Goal: Task Accomplishment & Management: Manage account settings

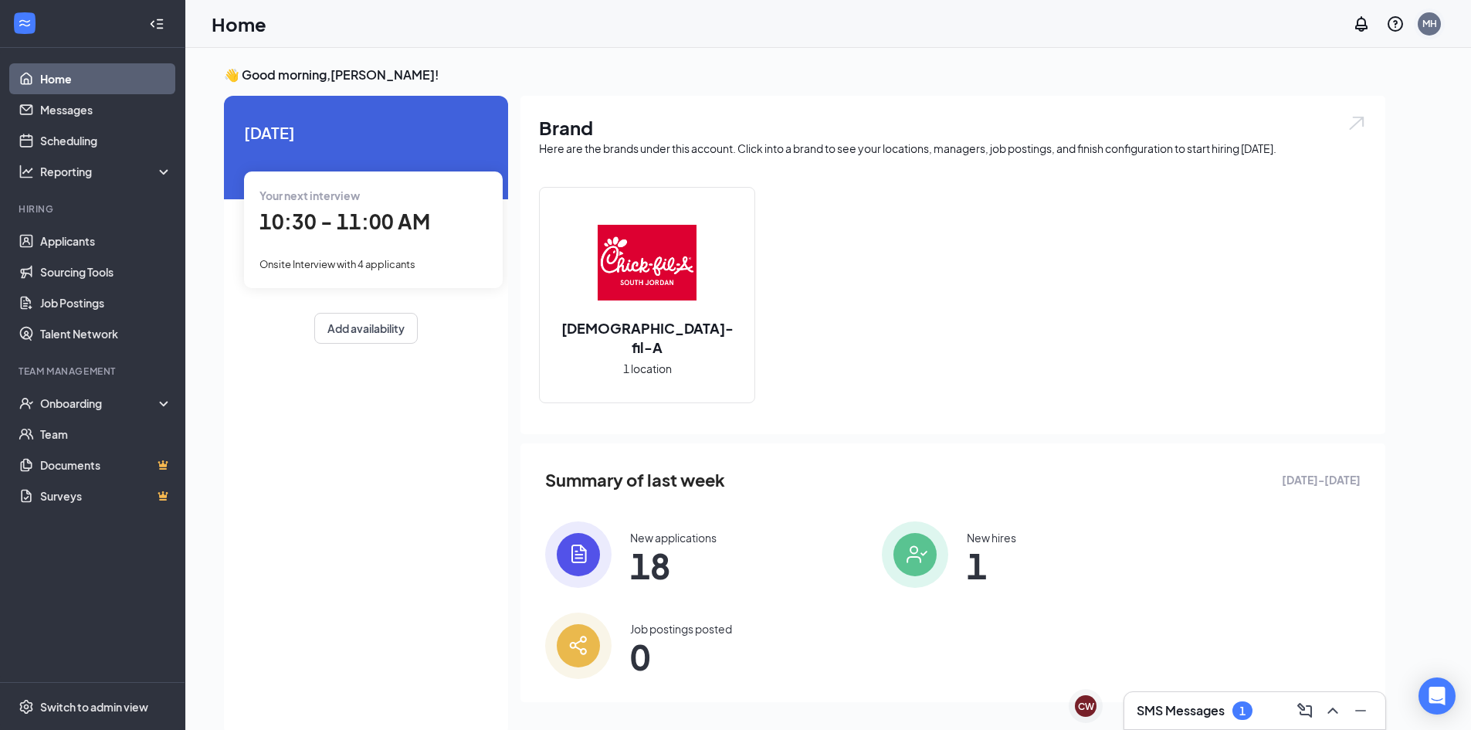
click at [1437, 26] on div "MH" at bounding box center [1430, 23] width 15 height 13
click at [86, 243] on link "Applicants" at bounding box center [106, 241] width 132 height 31
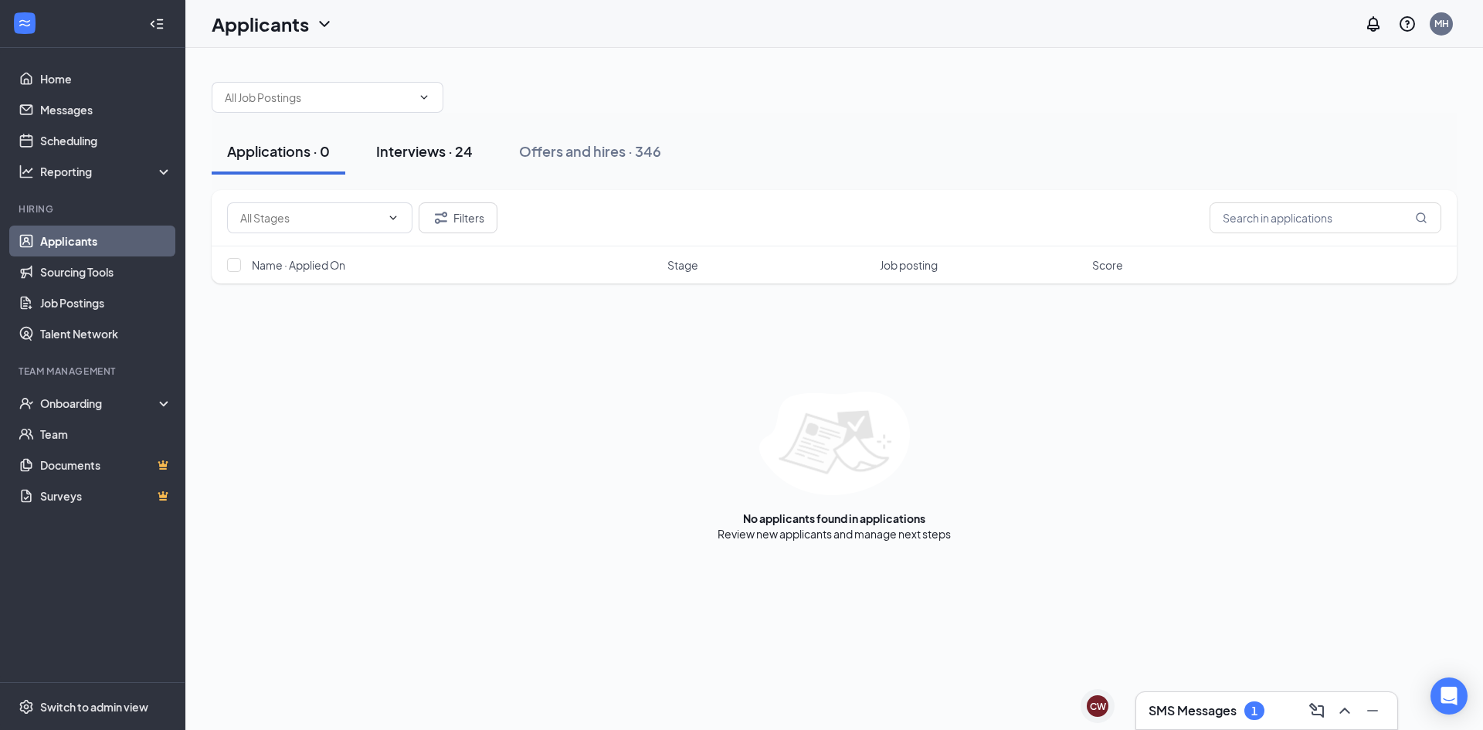
click at [408, 159] on div "Interviews · 24" at bounding box center [424, 150] width 97 height 19
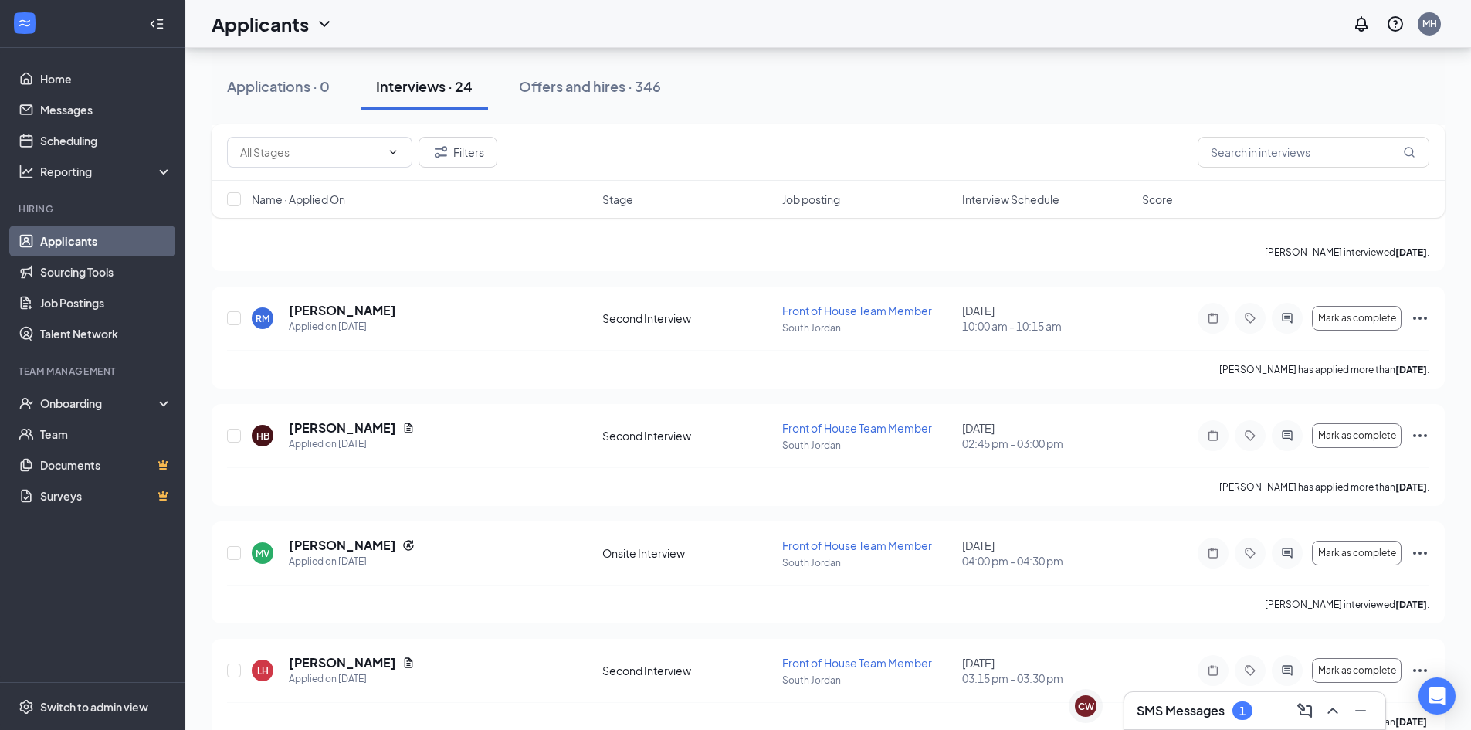
scroll to position [2390, 0]
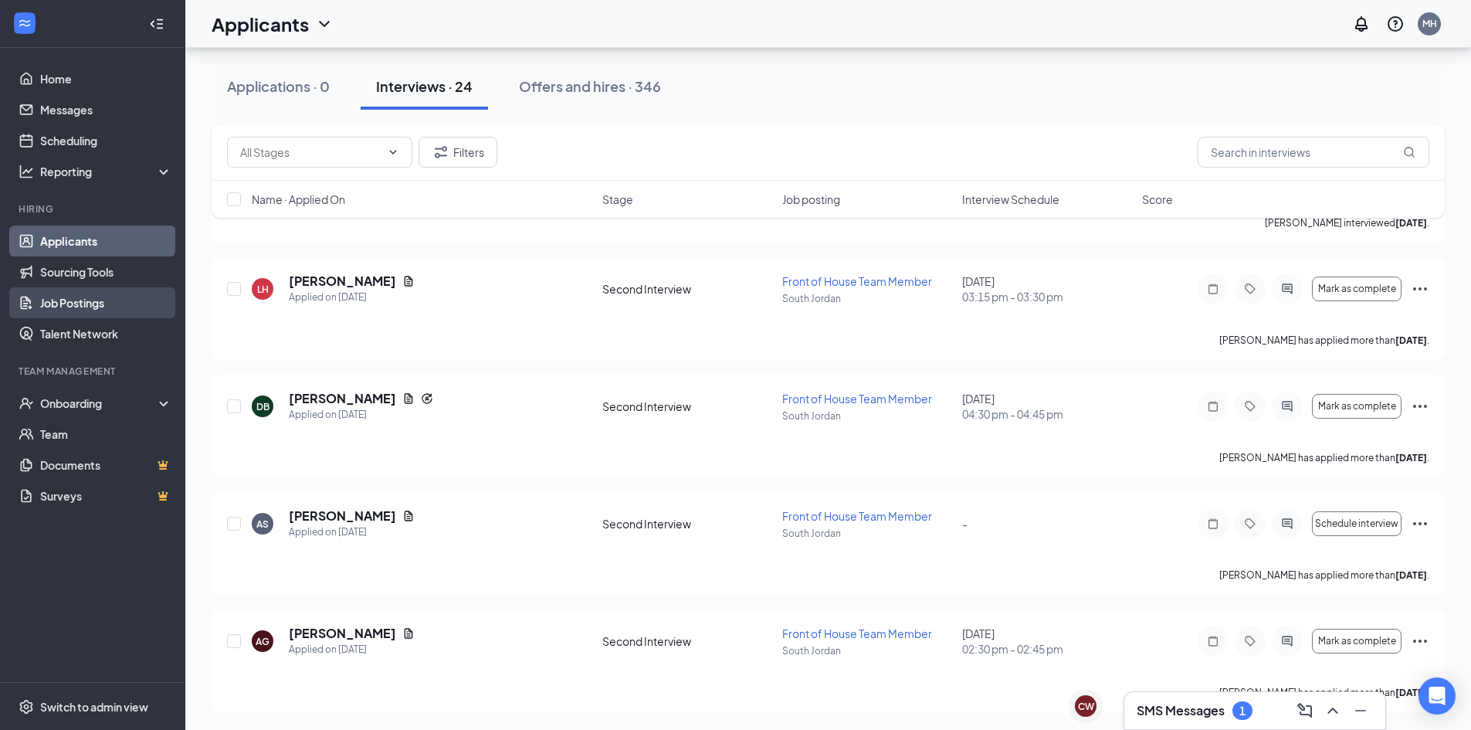
click at [129, 311] on link "Job Postings" at bounding box center [106, 302] width 132 height 31
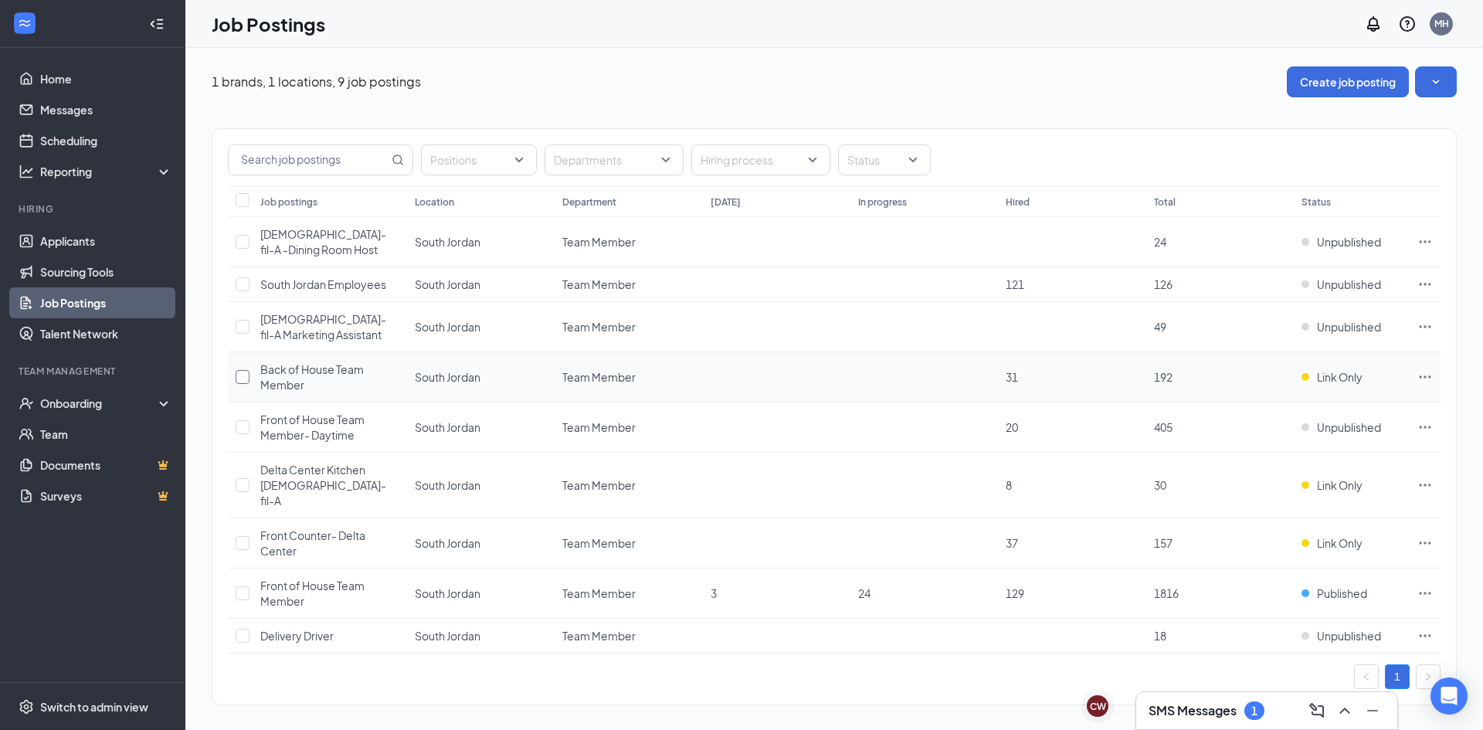
click at [244, 378] on input "checkbox" at bounding box center [243, 377] width 14 height 14
checkbox input "true"
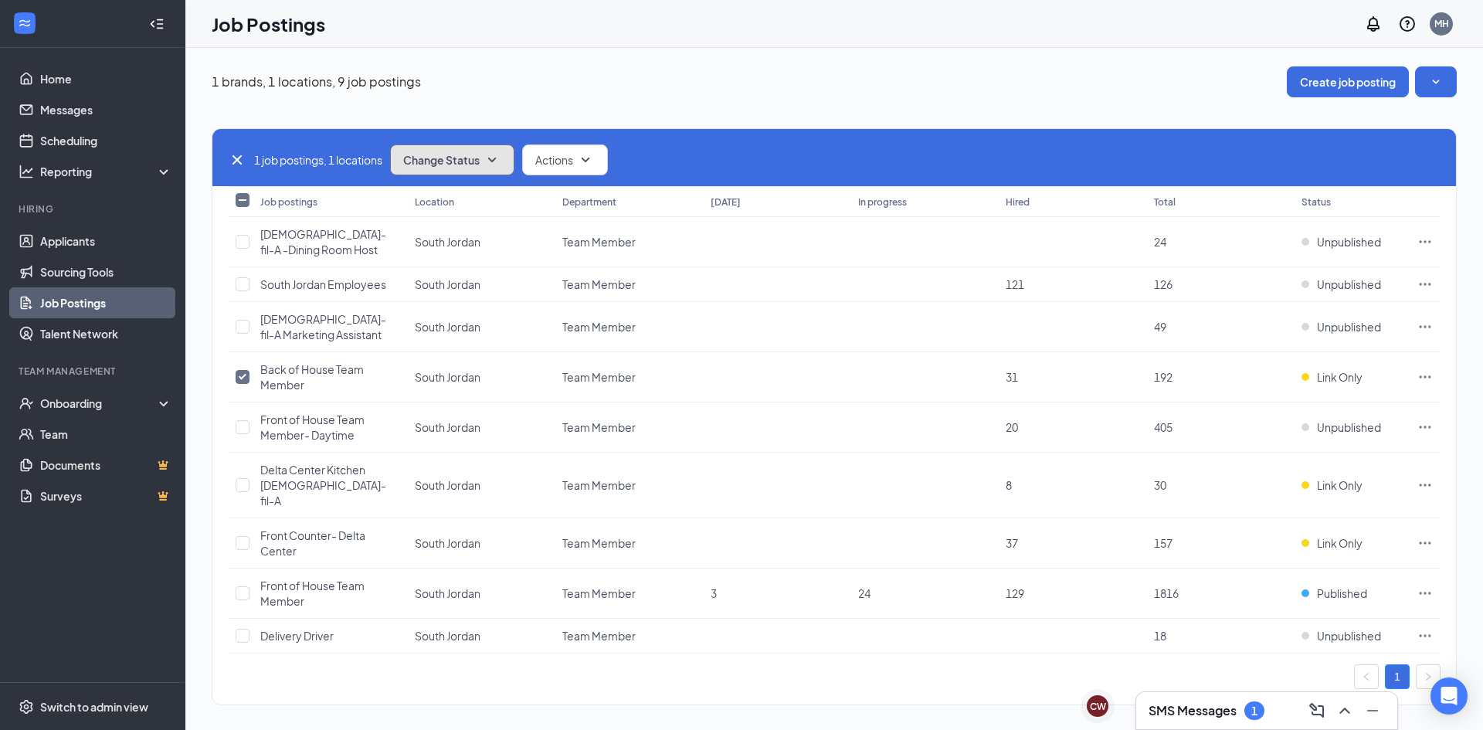
click at [507, 161] on button "Change Status" at bounding box center [452, 159] width 124 height 31
click at [469, 207] on div "Publish" at bounding box center [486, 202] width 185 height 34
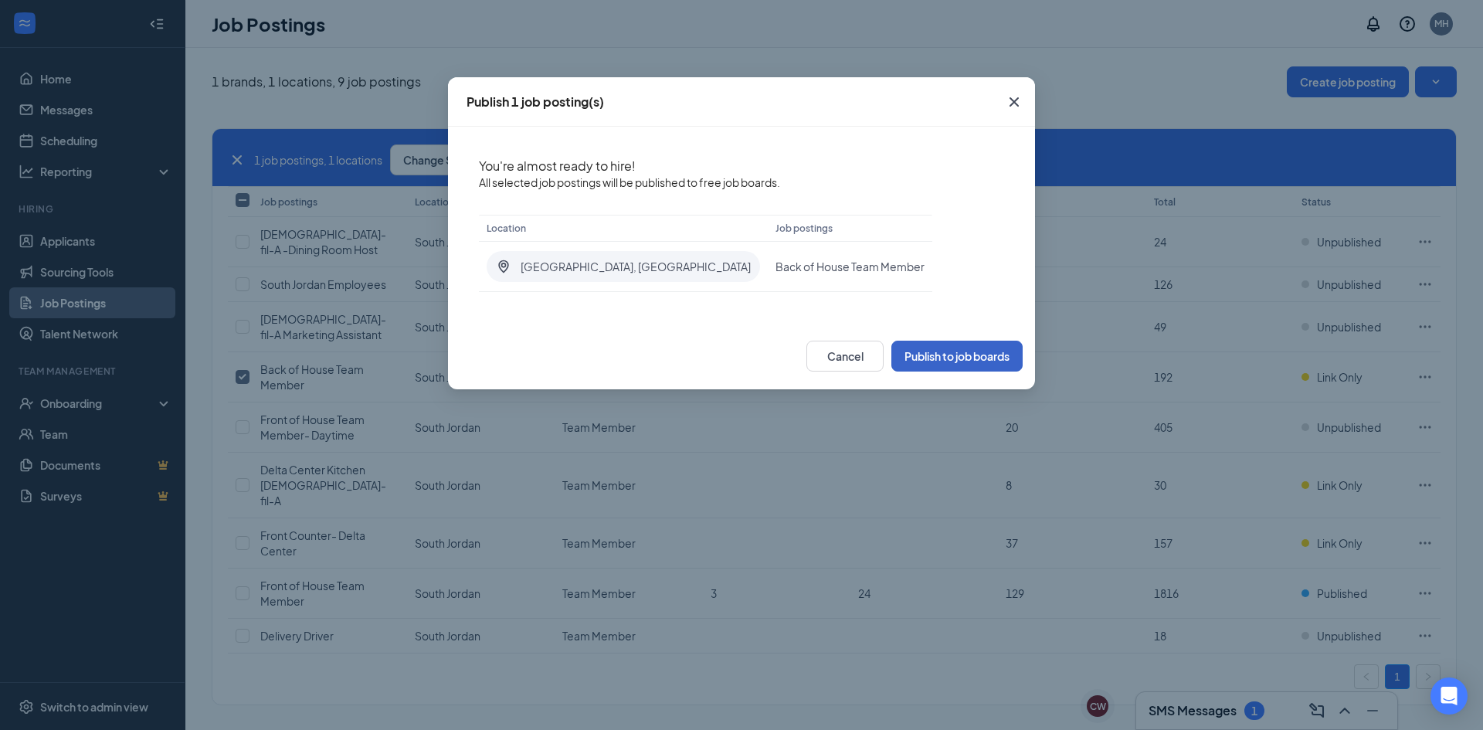
click at [930, 365] on button "Publish to job boards" at bounding box center [956, 356] width 131 height 31
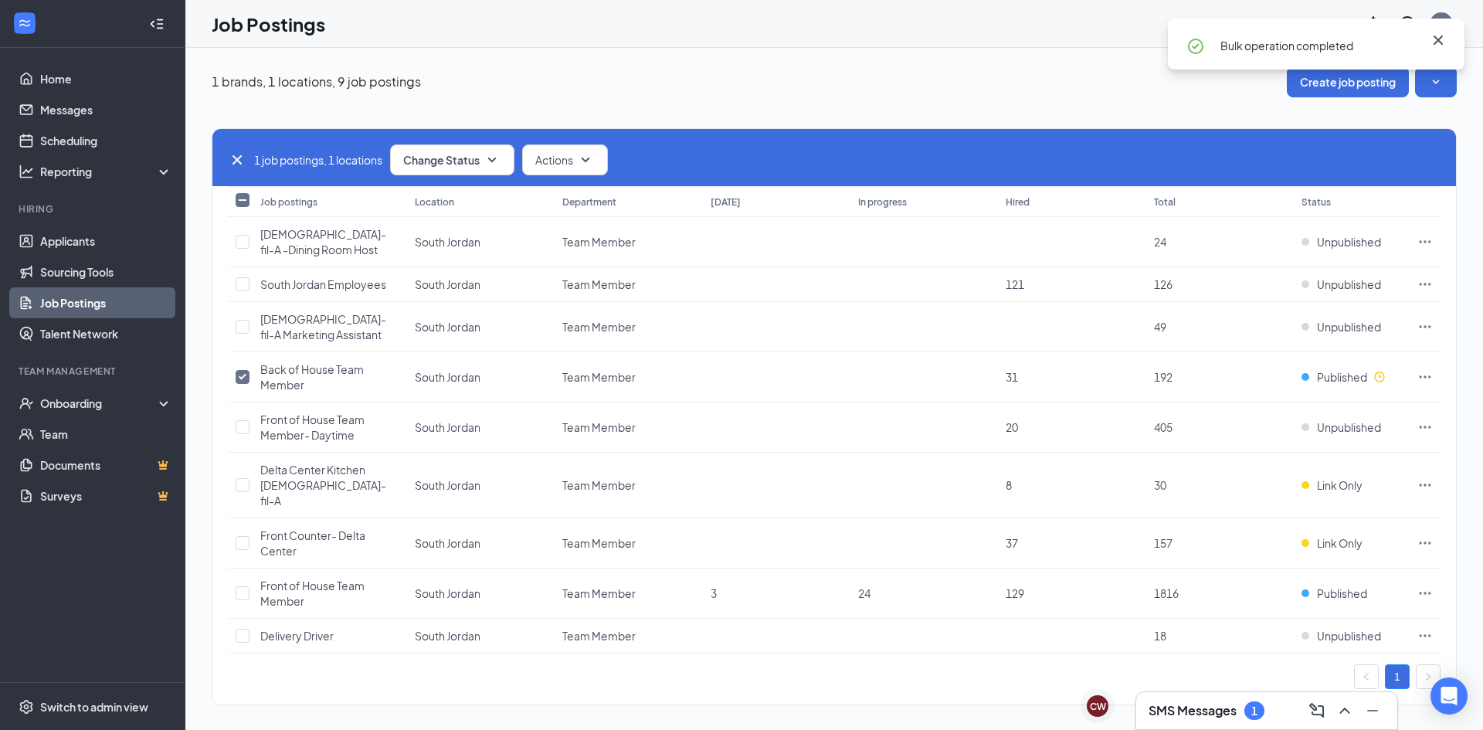
click at [1440, 39] on icon "Cross" at bounding box center [1438, 40] width 19 height 19
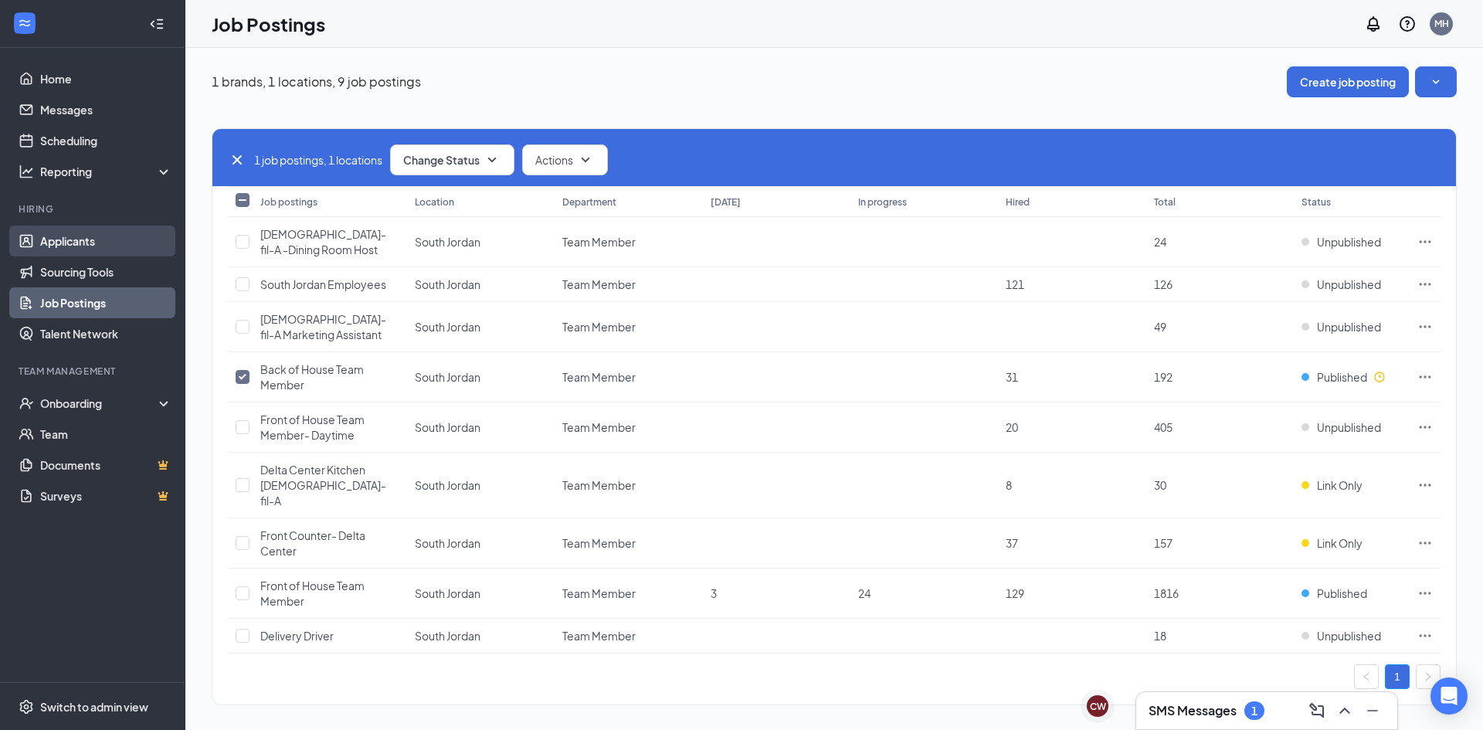
click at [110, 246] on link "Applicants" at bounding box center [106, 241] width 132 height 31
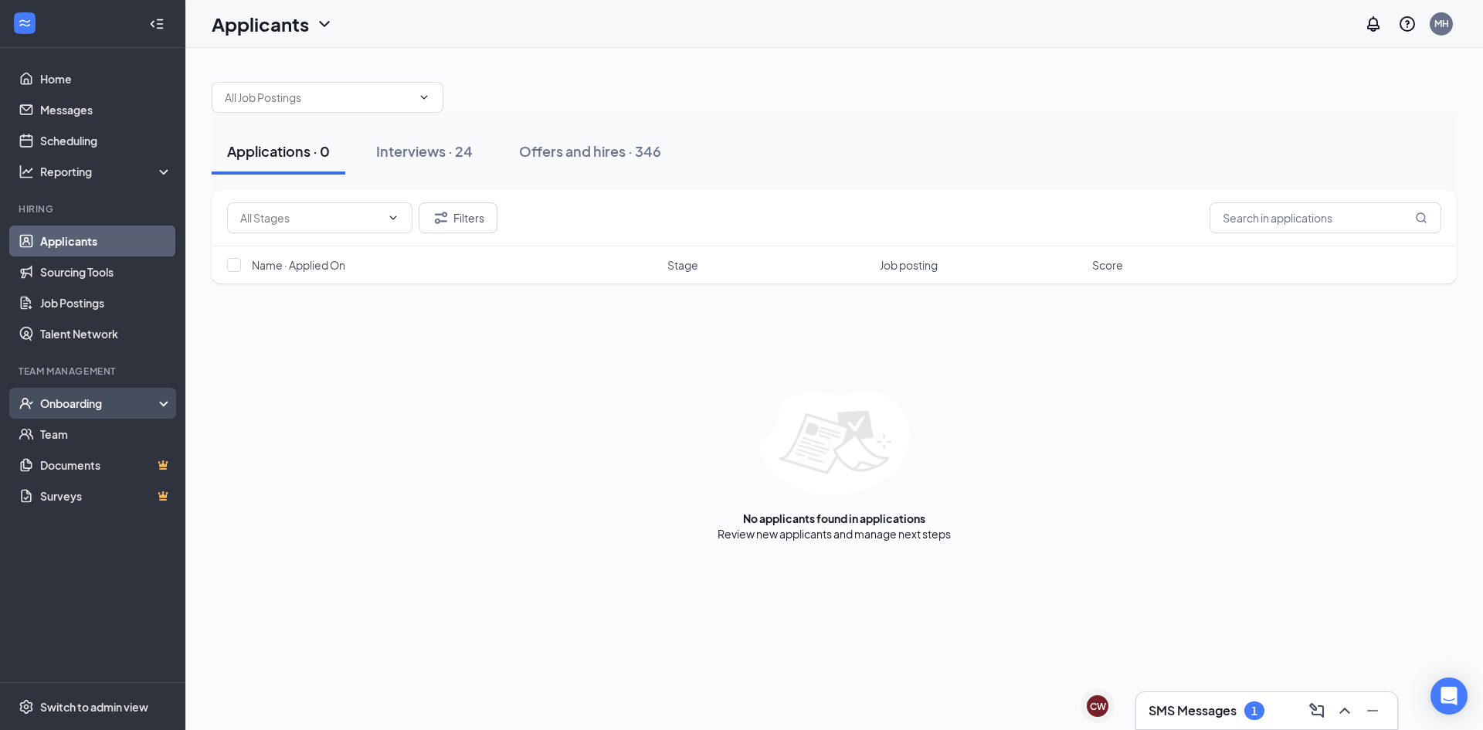
click at [148, 402] on div "Onboarding" at bounding box center [99, 402] width 119 height 15
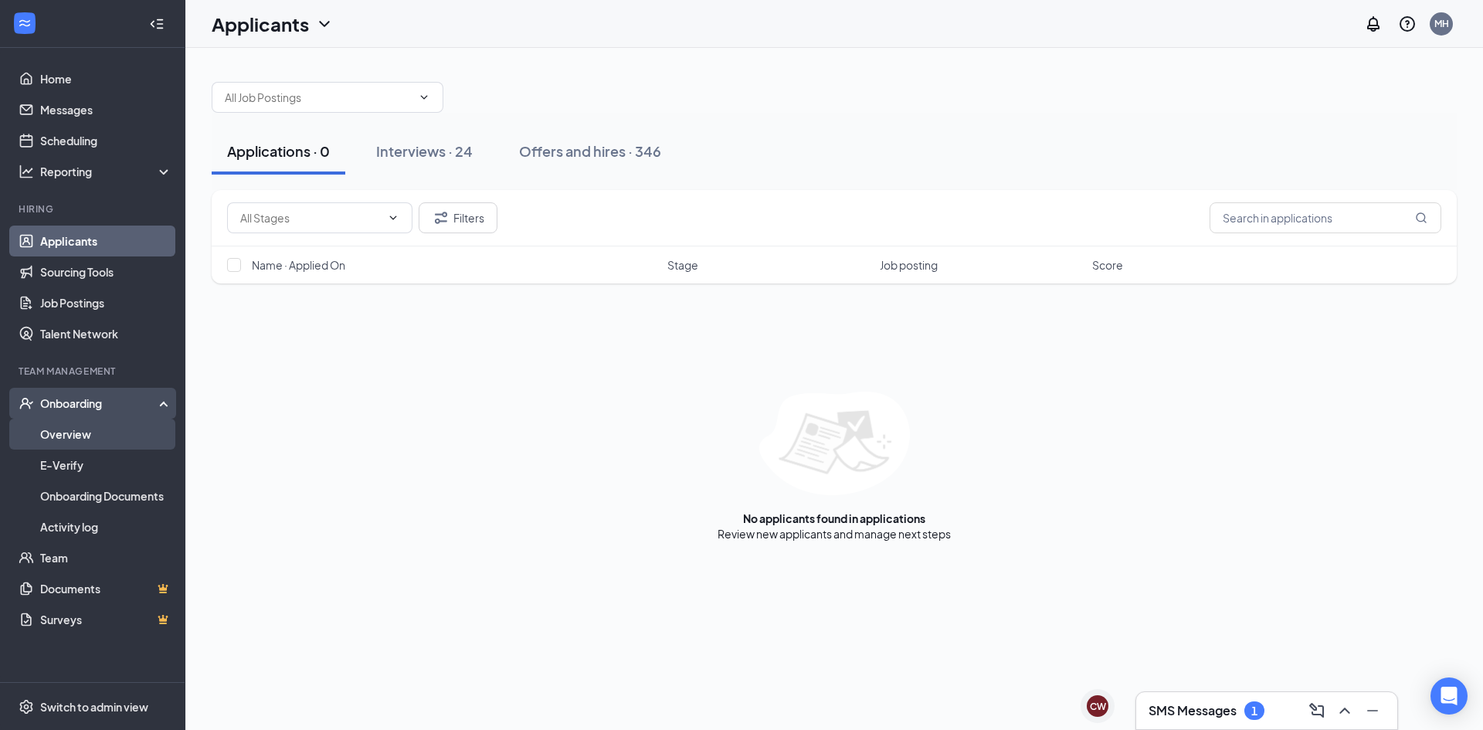
click at [148, 429] on link "Overview" at bounding box center [106, 434] width 132 height 31
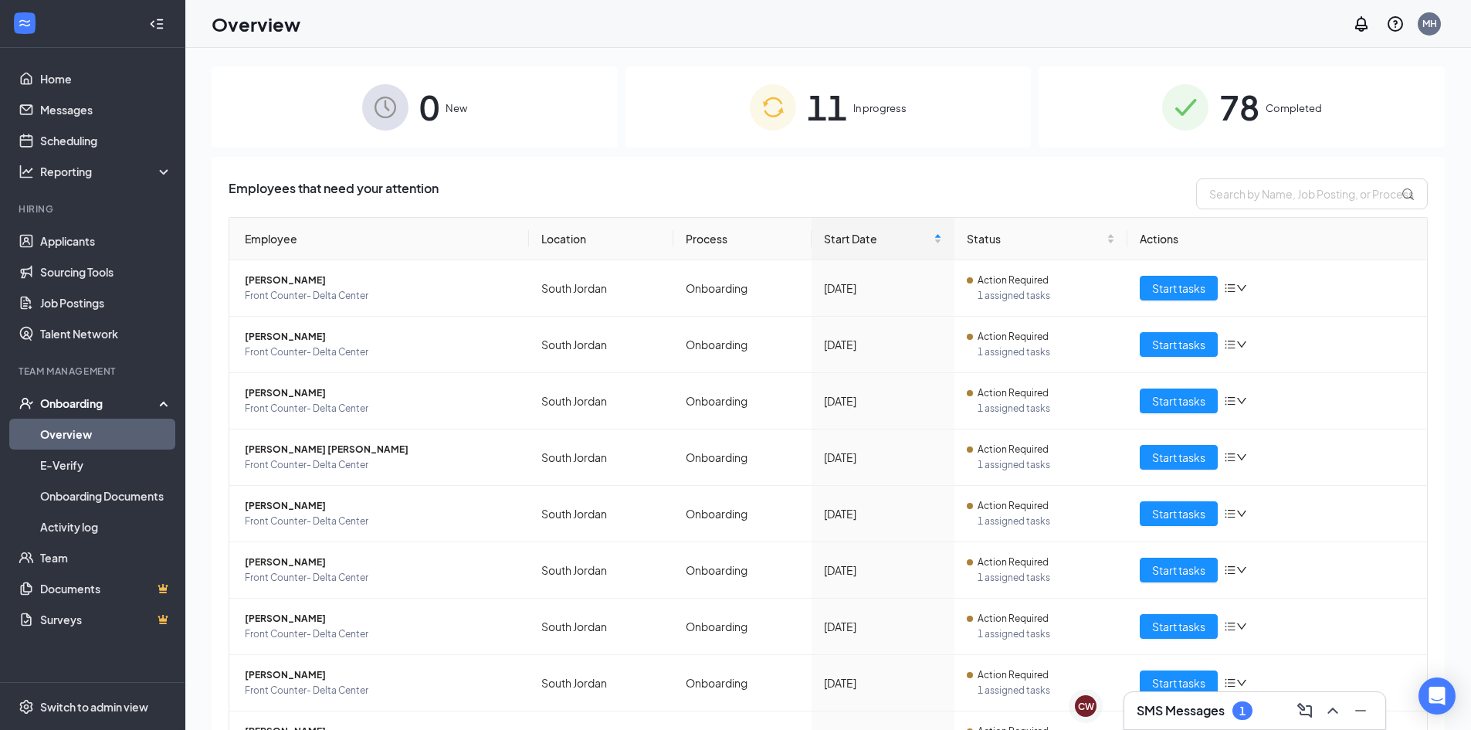
click at [443, 125] on div "0 New" at bounding box center [415, 106] width 406 height 81
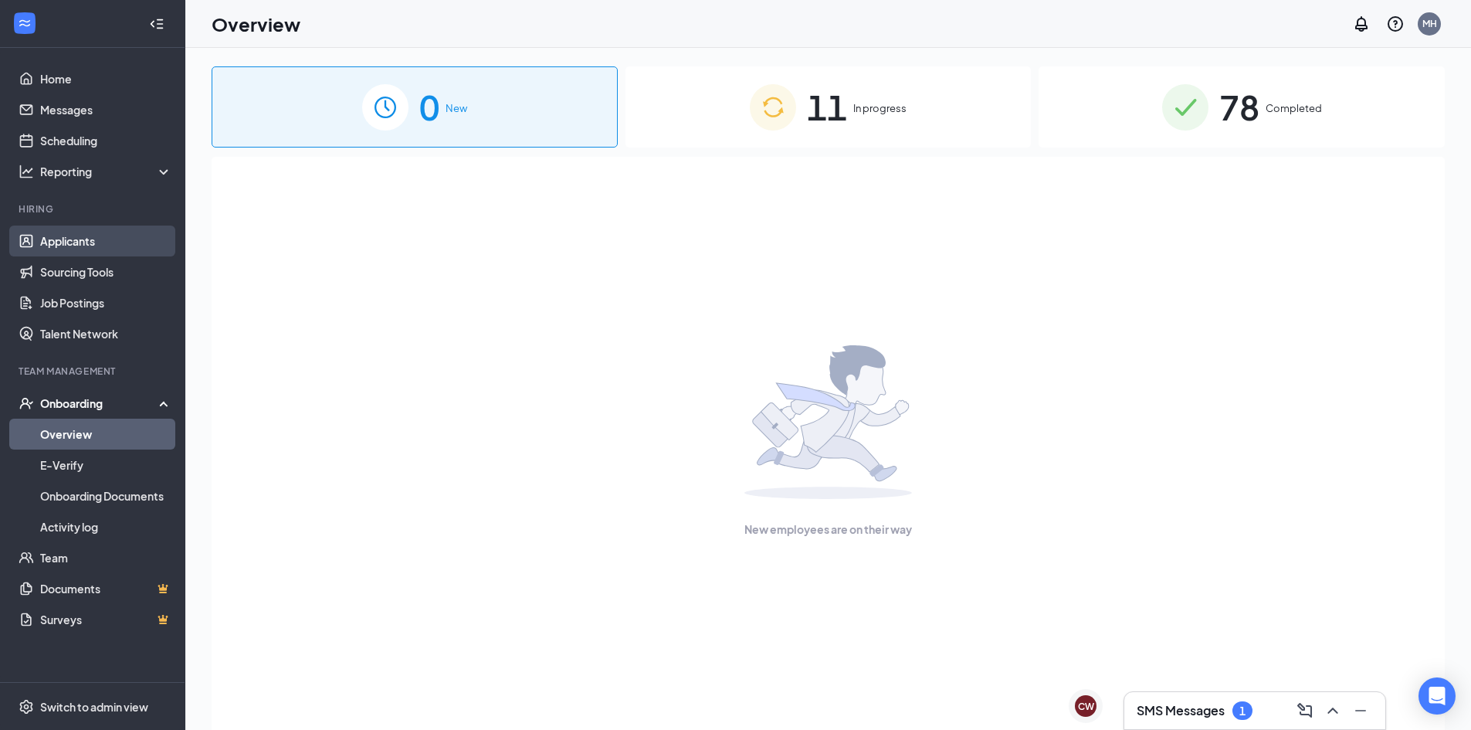
click at [75, 247] on link "Applicants" at bounding box center [106, 241] width 132 height 31
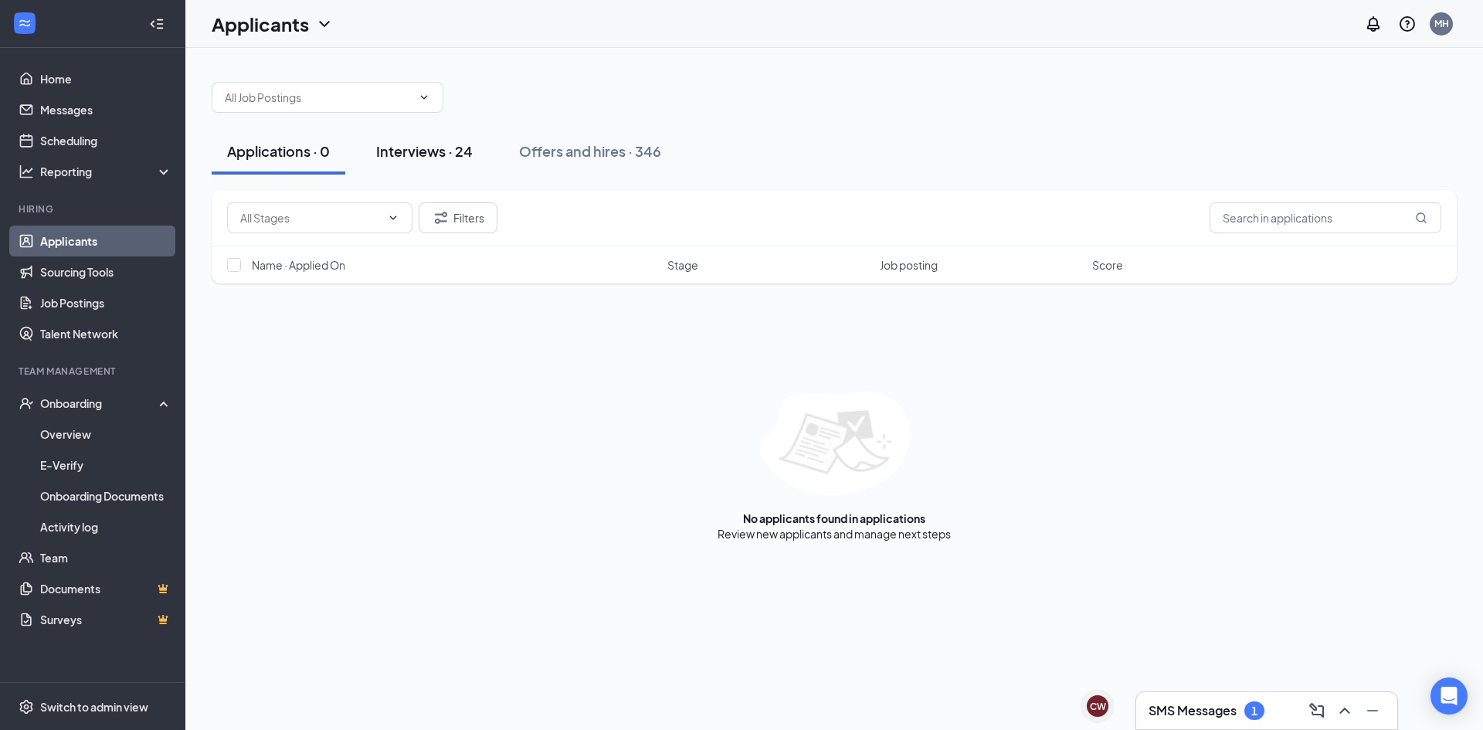
click at [426, 162] on button "Interviews · 24" at bounding box center [424, 151] width 127 height 46
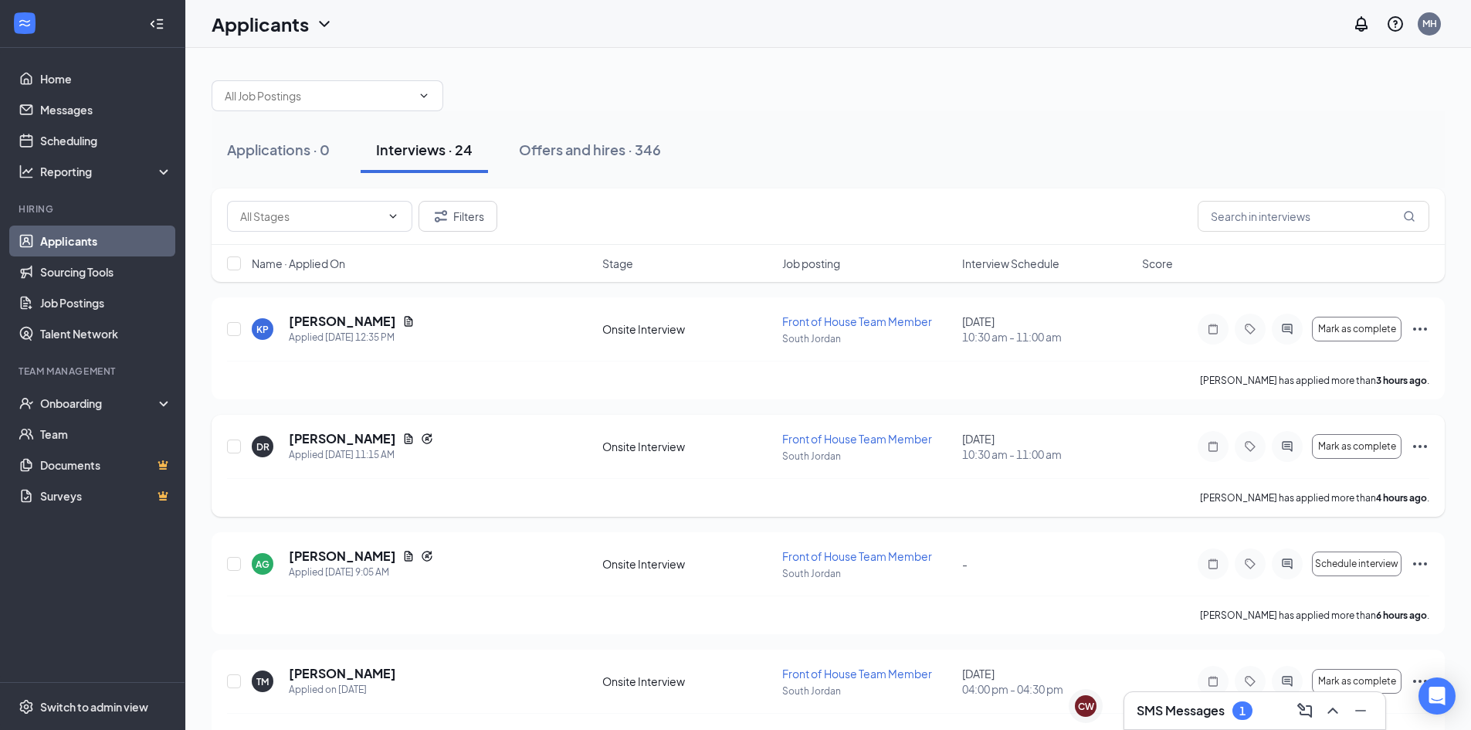
scroll to position [77, 0]
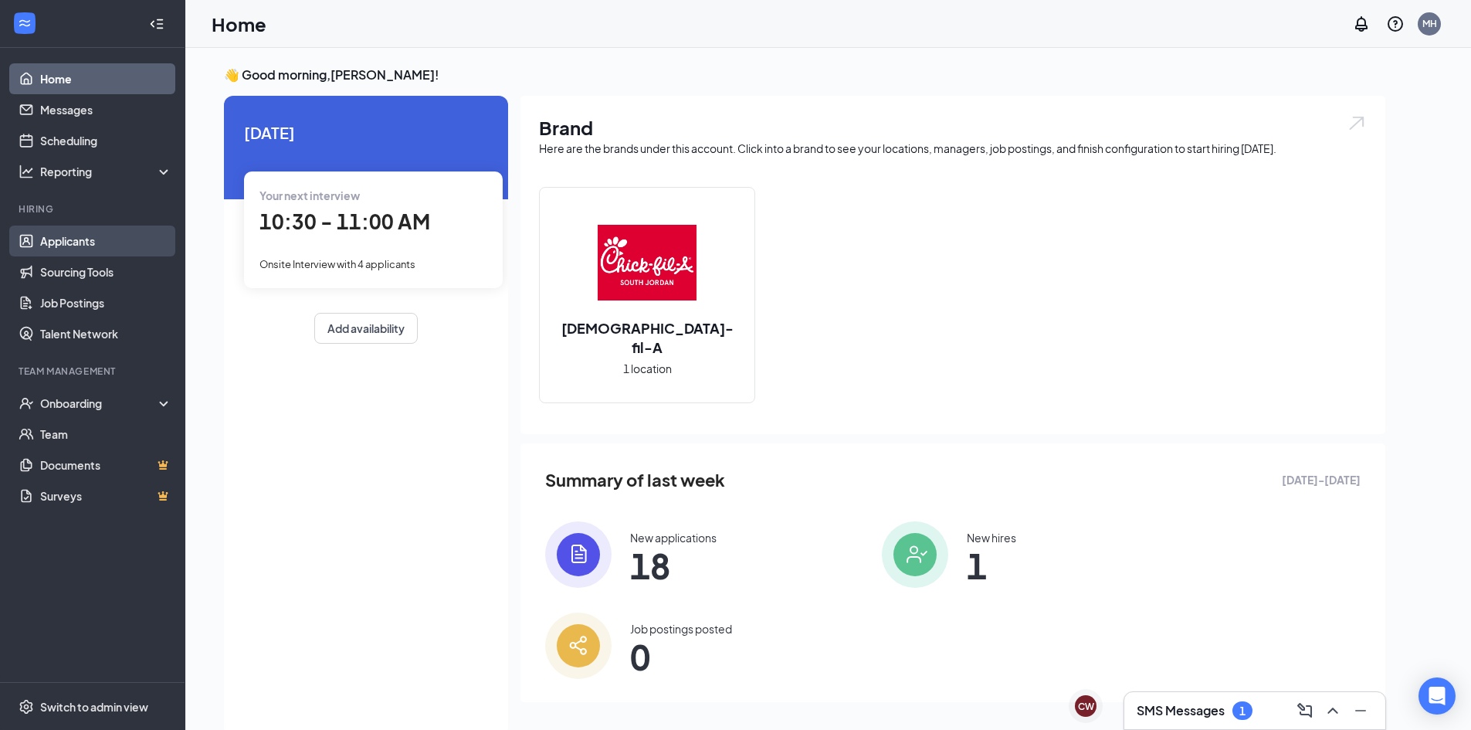
click at [101, 239] on link "Applicants" at bounding box center [106, 241] width 132 height 31
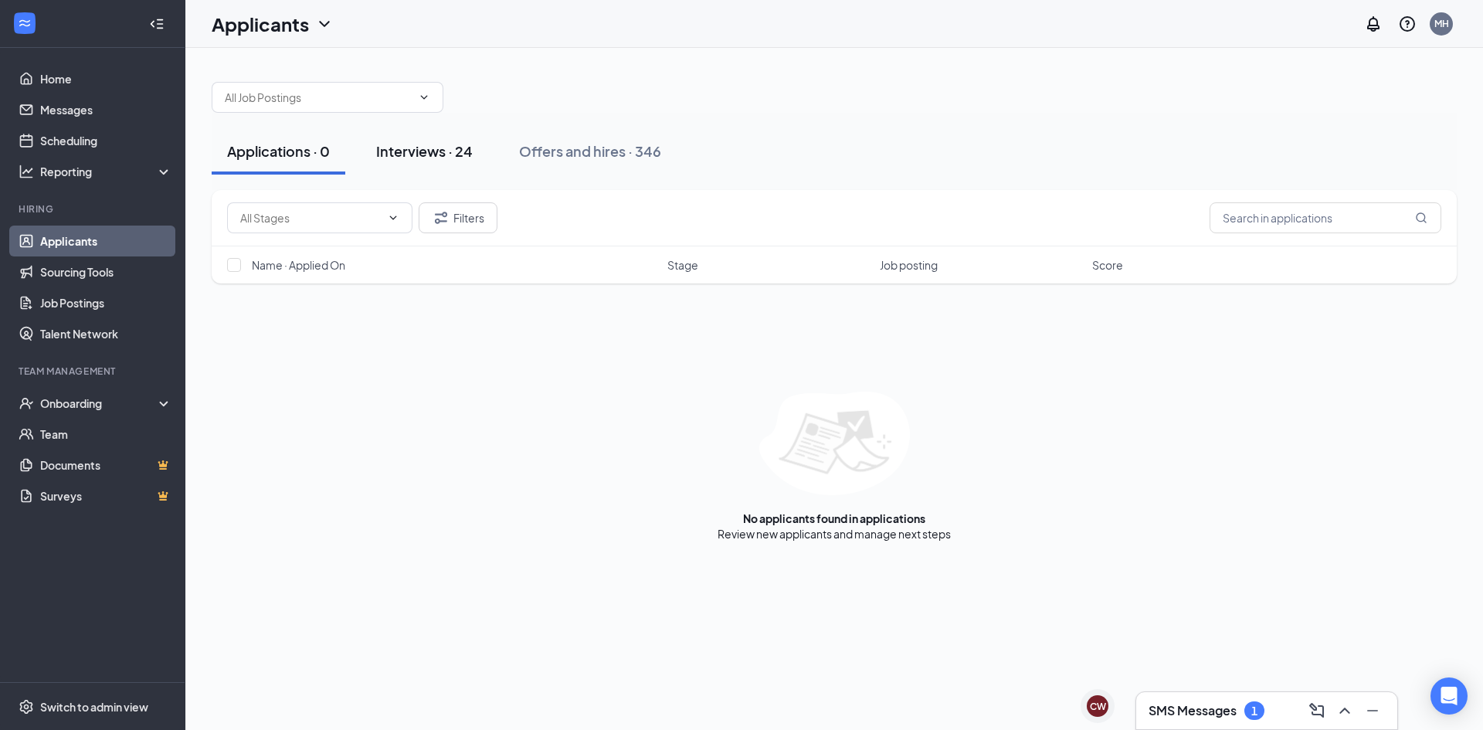
click at [456, 160] on div "Interviews · 24" at bounding box center [424, 150] width 97 height 19
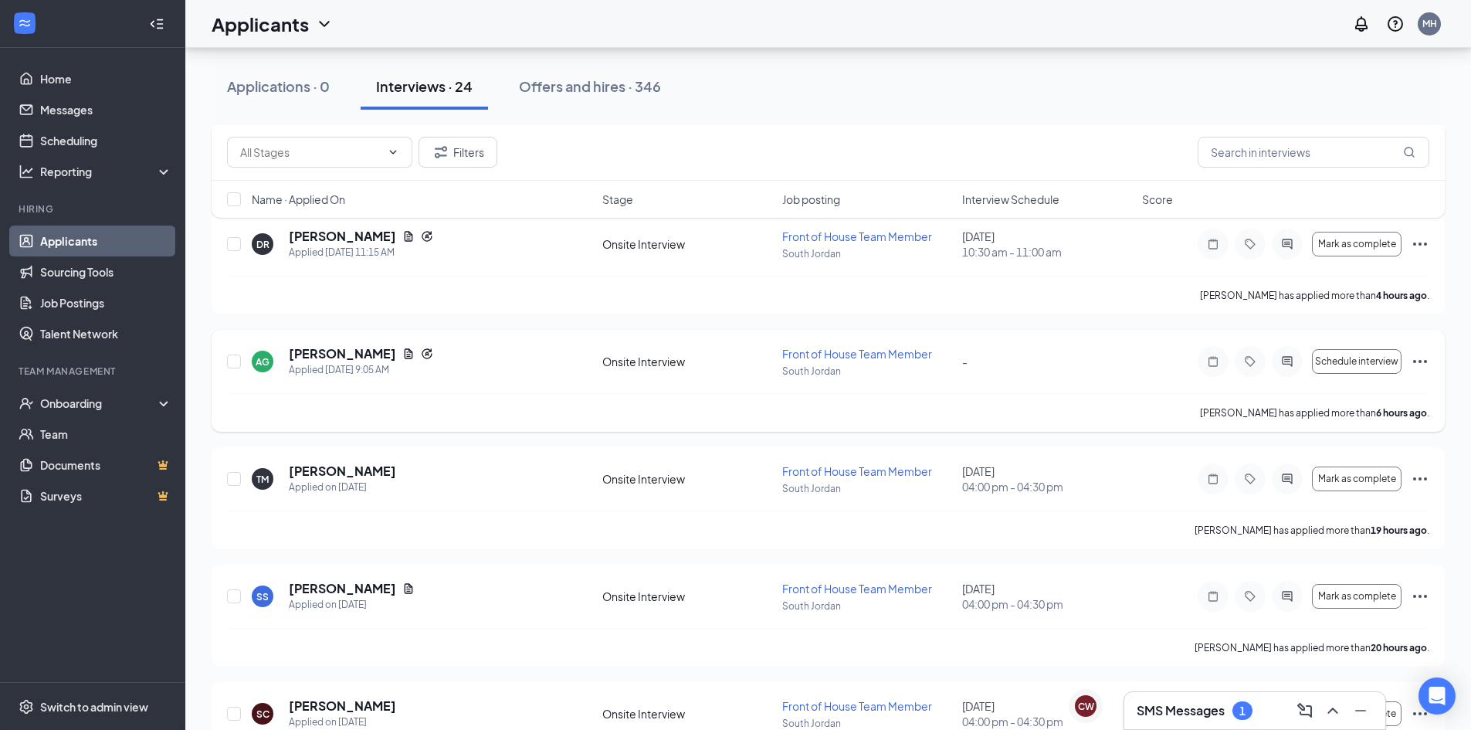
scroll to position [232, 0]
